Goal: Complete application form: Complete application form

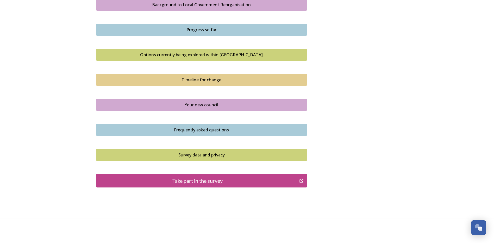
scroll to position [318, 0]
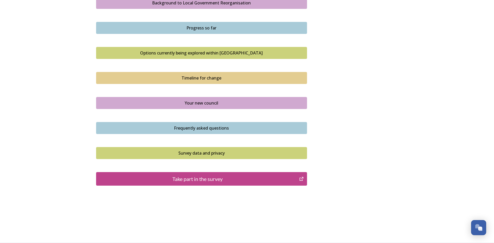
click at [153, 181] on div "Take part in the survey" at bounding box center [198, 179] width 198 height 8
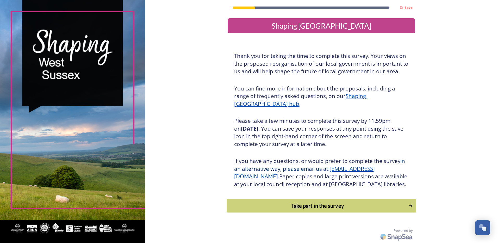
click at [289, 210] on div "Take part in the survey" at bounding box center [318, 206] width 176 height 8
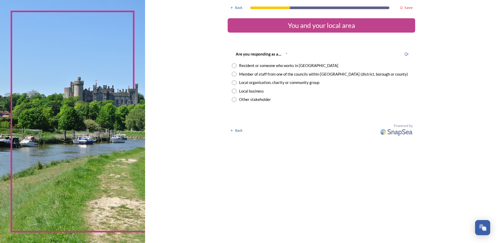
click at [241, 75] on div "Member of staff from one of the councils within [GEOGRAPHIC_DATA] (district, bo…" at bounding box center [323, 74] width 169 height 6
radio input "true"
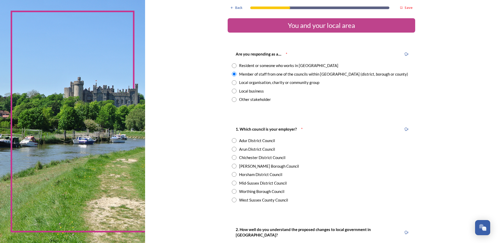
scroll to position [26, 0]
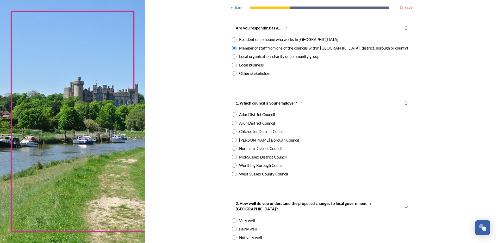
click at [232, 174] on input "radio" at bounding box center [234, 173] width 5 height 5
radio input "true"
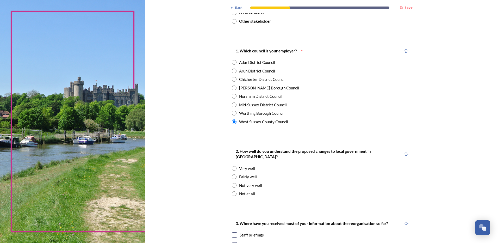
scroll to position [104, 0]
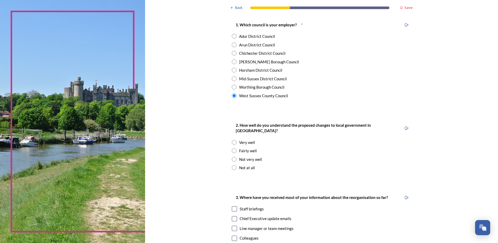
click at [232, 157] on input "radio" at bounding box center [234, 159] width 5 height 5
radio input "true"
click at [234, 148] on input "radio" at bounding box center [234, 150] width 5 height 5
radio input "true"
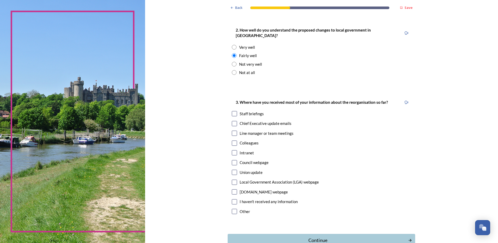
scroll to position [208, 0]
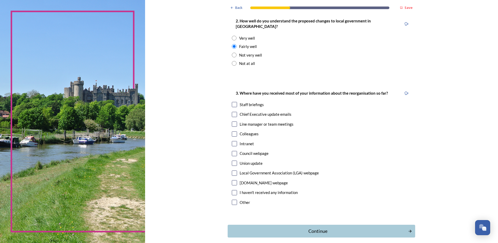
click at [233, 112] on input "checkbox" at bounding box center [234, 114] width 5 height 5
checkbox input "true"
click at [233, 131] on input "checkbox" at bounding box center [234, 133] width 5 height 5
checkbox input "true"
click at [234, 141] on input "checkbox" at bounding box center [234, 143] width 5 height 5
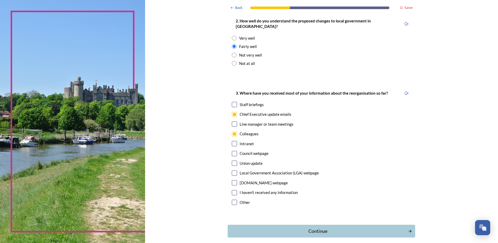
checkbox input "true"
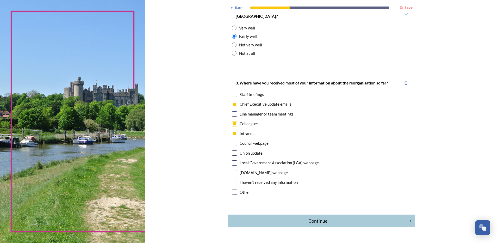
scroll to position [228, 0]
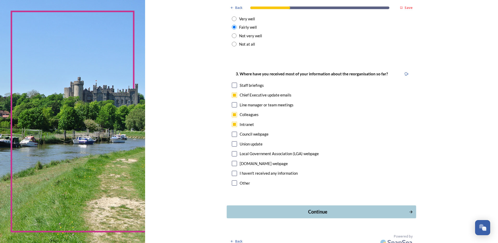
click at [266, 208] on div "Continue" at bounding box center [318, 211] width 176 height 7
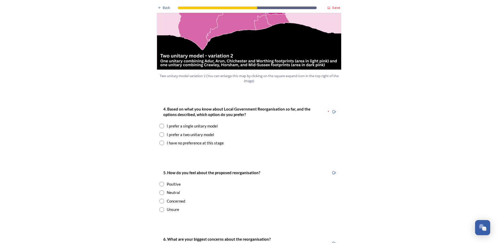
scroll to position [625, 0]
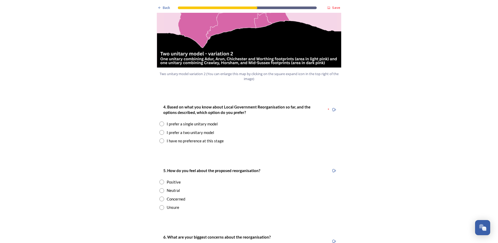
click at [161, 130] on input "radio" at bounding box center [161, 132] width 5 height 5
radio input "true"
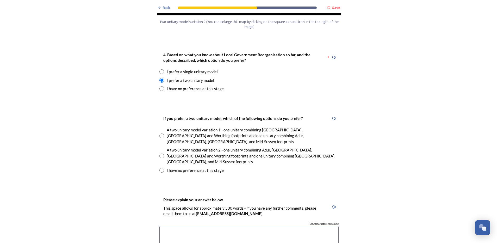
scroll to position [704, 0]
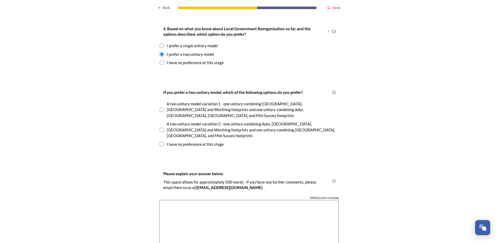
click at [159, 127] on input "radio" at bounding box center [161, 129] width 5 height 5
radio input "true"
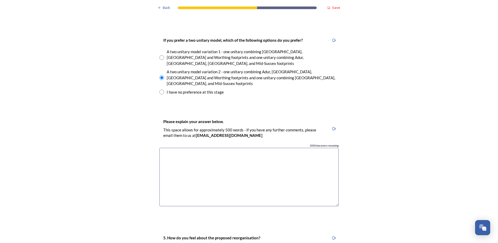
scroll to position [730, 0]
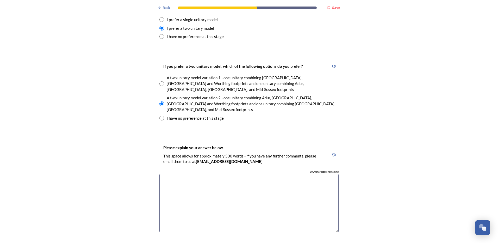
click at [177, 174] on textarea at bounding box center [248, 203] width 179 height 59
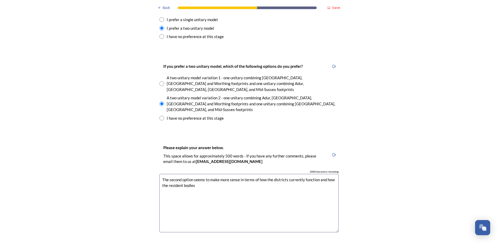
click at [166, 174] on textarea "The second option seems to make more sense in terms of how the districts curren…" at bounding box center [248, 203] width 179 height 59
click at [228, 174] on textarea "The second option seems to make more sense in terms of how the districts curren…" at bounding box center [248, 203] width 179 height 59
type textarea "The second option seems to make more sense in terms of how the districts curren…"
click at [128, 156] on div "Back Save Prioritising future services As explained on our Shaping [GEOGRAPHIC_…" at bounding box center [249, 158] width 498 height 1777
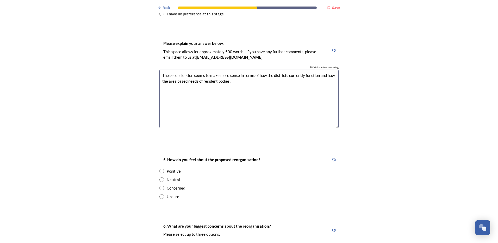
scroll to position [860, 0]
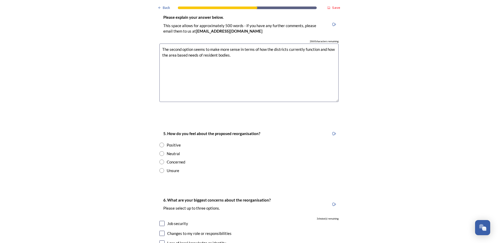
click at [167, 142] on div "Positive" at bounding box center [174, 145] width 14 height 6
radio input "true"
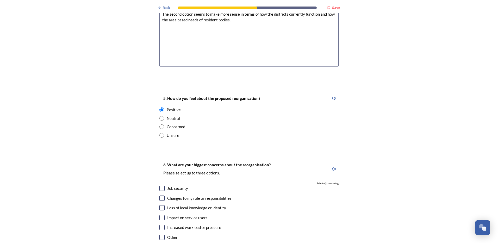
scroll to position [938, 0]
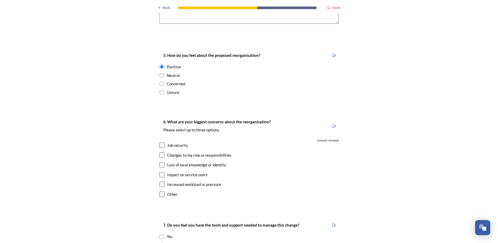
click at [160, 152] on input "checkbox" at bounding box center [161, 154] width 5 height 5
checkbox input "true"
click at [162, 162] on input "checkbox" at bounding box center [161, 164] width 5 height 5
checkbox input "true"
click at [161, 172] on input "checkbox" at bounding box center [161, 174] width 5 height 5
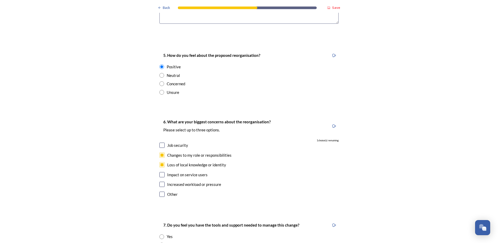
checkbox input "true"
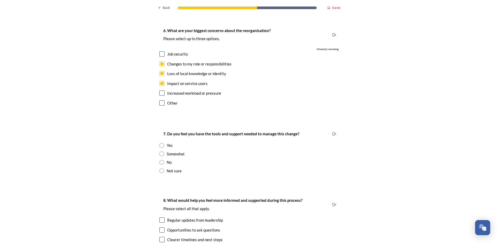
scroll to position [1042, 0]
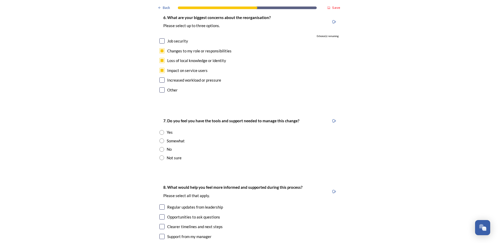
click at [160, 138] on input "radio" at bounding box center [161, 140] width 5 height 5
radio input "true"
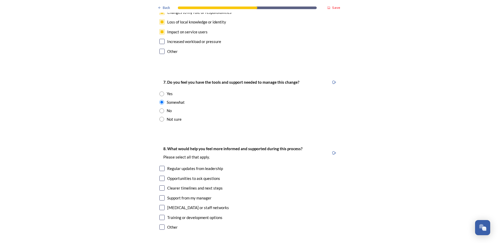
scroll to position [1121, 0]
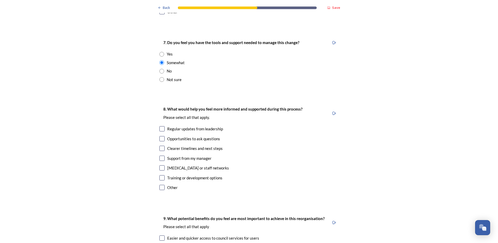
click at [162, 126] on input "checkbox" at bounding box center [161, 128] width 5 height 5
checkbox input "true"
click at [159, 136] on input "checkbox" at bounding box center [161, 138] width 5 height 5
checkbox input "true"
click at [160, 146] on input "checkbox" at bounding box center [161, 148] width 5 height 5
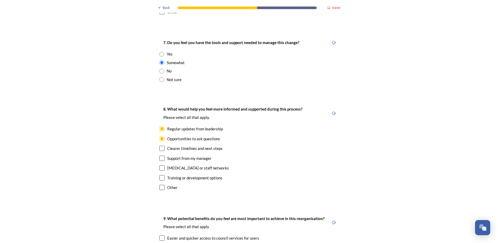
checkbox input "true"
click at [160, 156] on input "checkbox" at bounding box center [161, 158] width 5 height 5
checkbox input "true"
click at [161, 165] on input "checkbox" at bounding box center [161, 167] width 5 height 5
checkbox input "true"
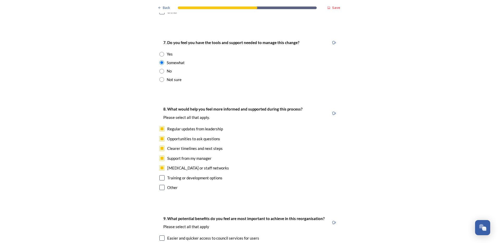
click at [161, 175] on input "checkbox" at bounding box center [161, 177] width 5 height 5
checkbox input "true"
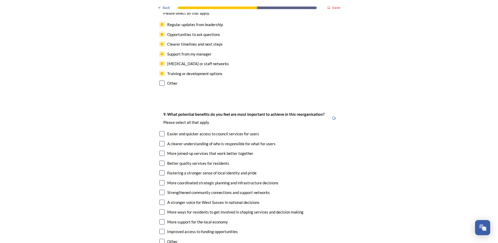
click at [159, 131] on input "checkbox" at bounding box center [161, 133] width 5 height 5
checkbox input "true"
click at [161, 141] on input "checkbox" at bounding box center [161, 143] width 5 height 5
checkbox input "true"
click at [162, 161] on input "checkbox" at bounding box center [161, 163] width 5 height 5
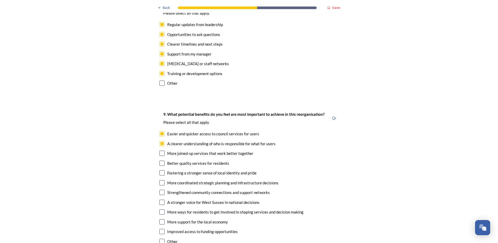
checkbox input "true"
click at [159, 180] on input "checkbox" at bounding box center [161, 182] width 5 height 5
checkbox input "true"
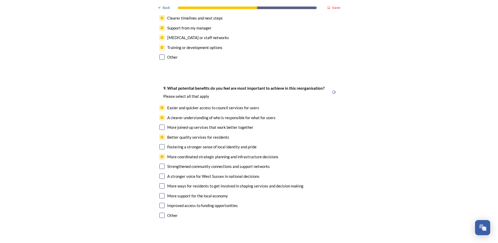
click at [161, 174] on input "checkbox" at bounding box center [161, 176] width 5 height 5
checkbox input "true"
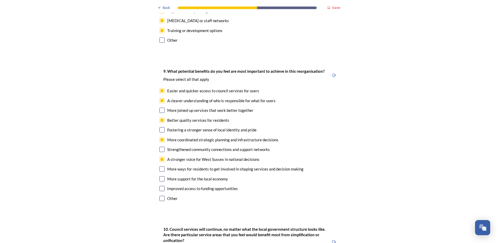
scroll to position [1277, 0]
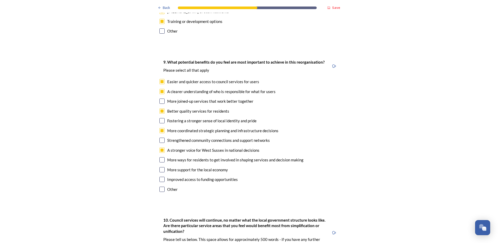
click at [162, 157] on input "checkbox" at bounding box center [161, 159] width 5 height 5
checkbox input "true"
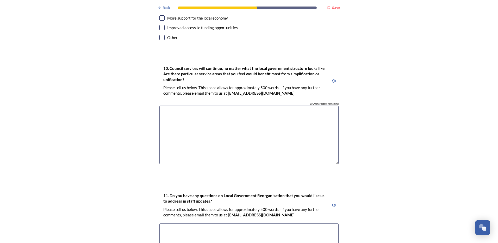
scroll to position [1403, 0]
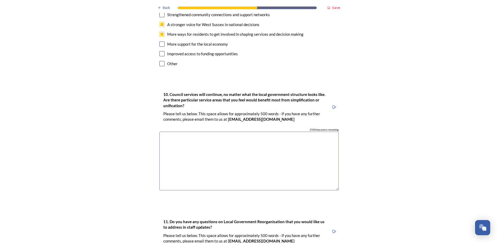
click at [188, 132] on textarea at bounding box center [248, 161] width 179 height 59
type textarea "Road and other travel infrastructures."
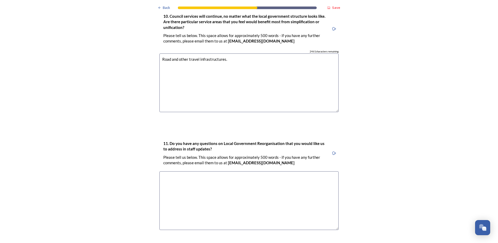
scroll to position [1507, 0]
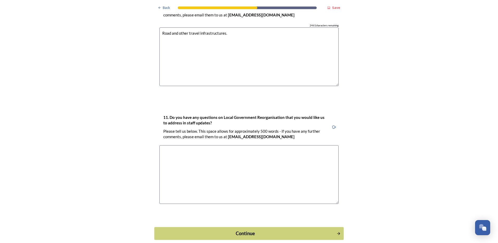
click at [241, 230] on div "Continue" at bounding box center [245, 233] width 176 height 7
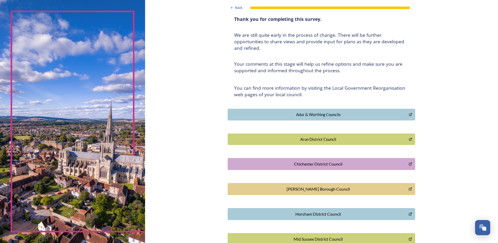
scroll to position [0, 0]
